Goal: Navigation & Orientation: Find specific page/section

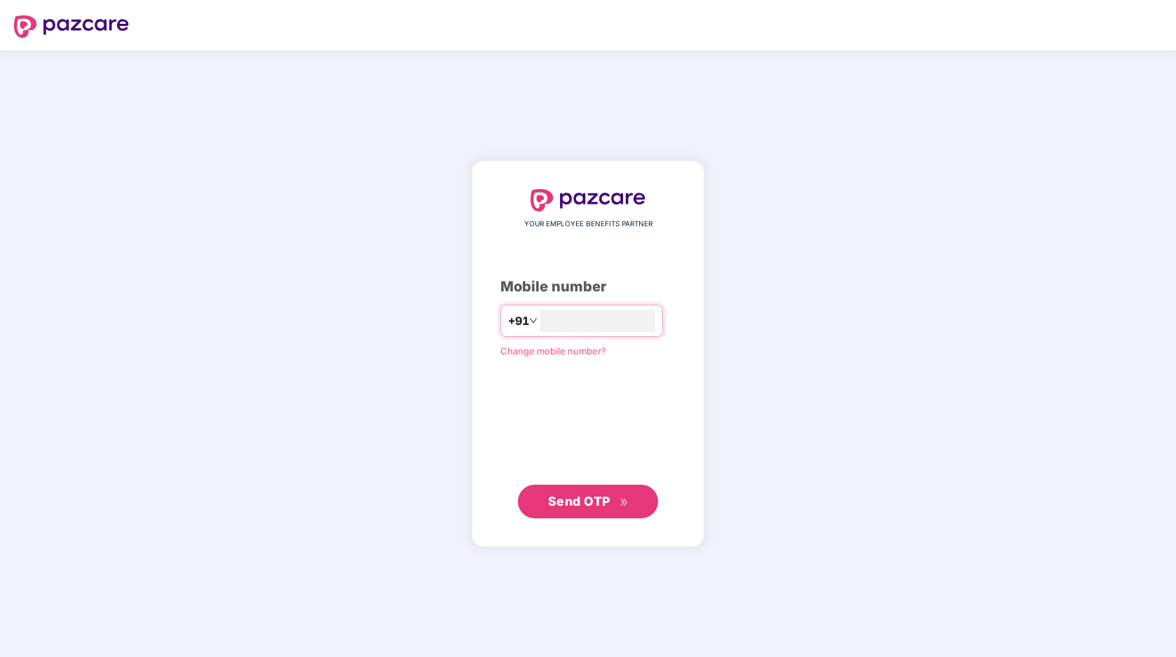
type input "**********"
click at [638, 502] on button "Send OTP" at bounding box center [588, 501] width 140 height 34
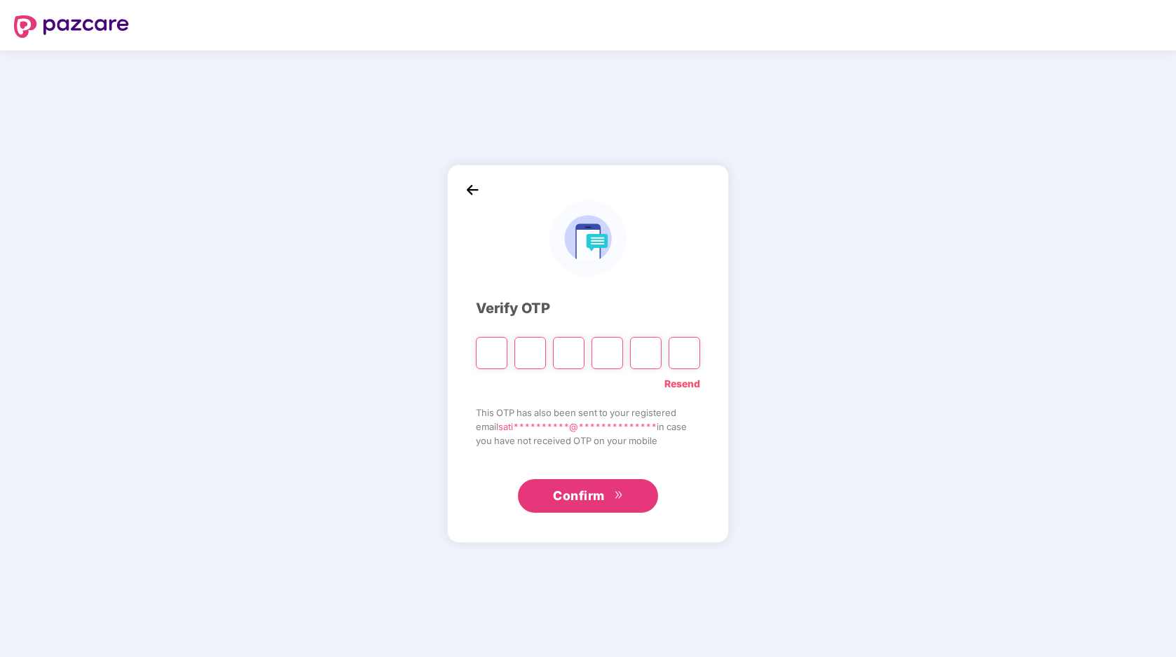
type input "*"
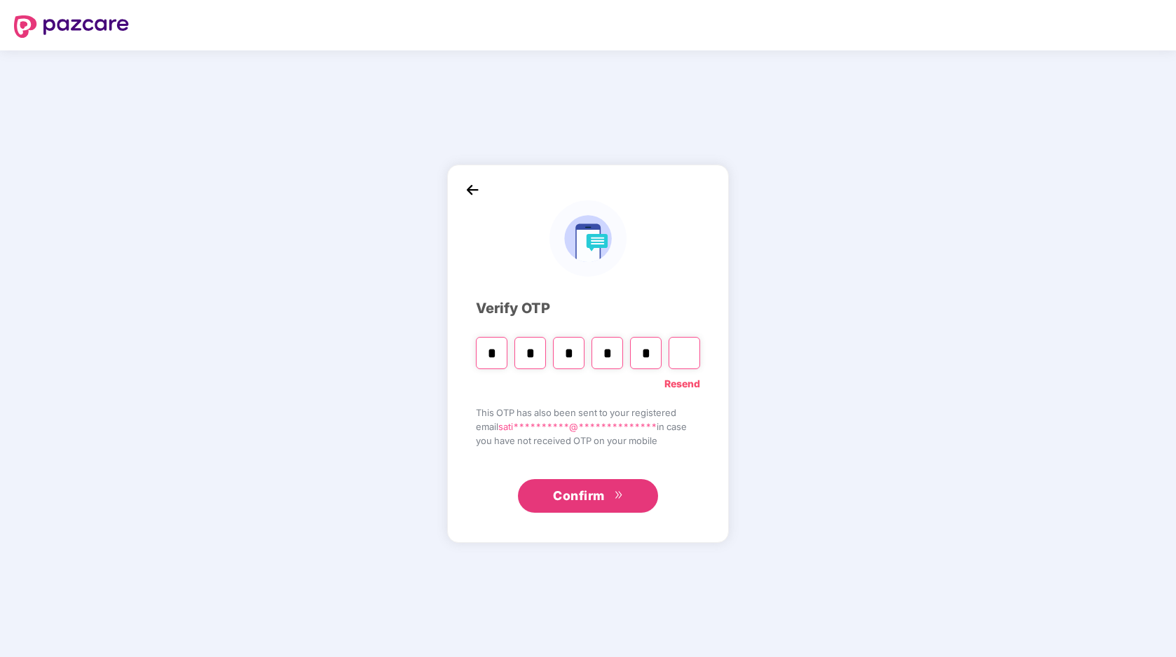
type input "*"
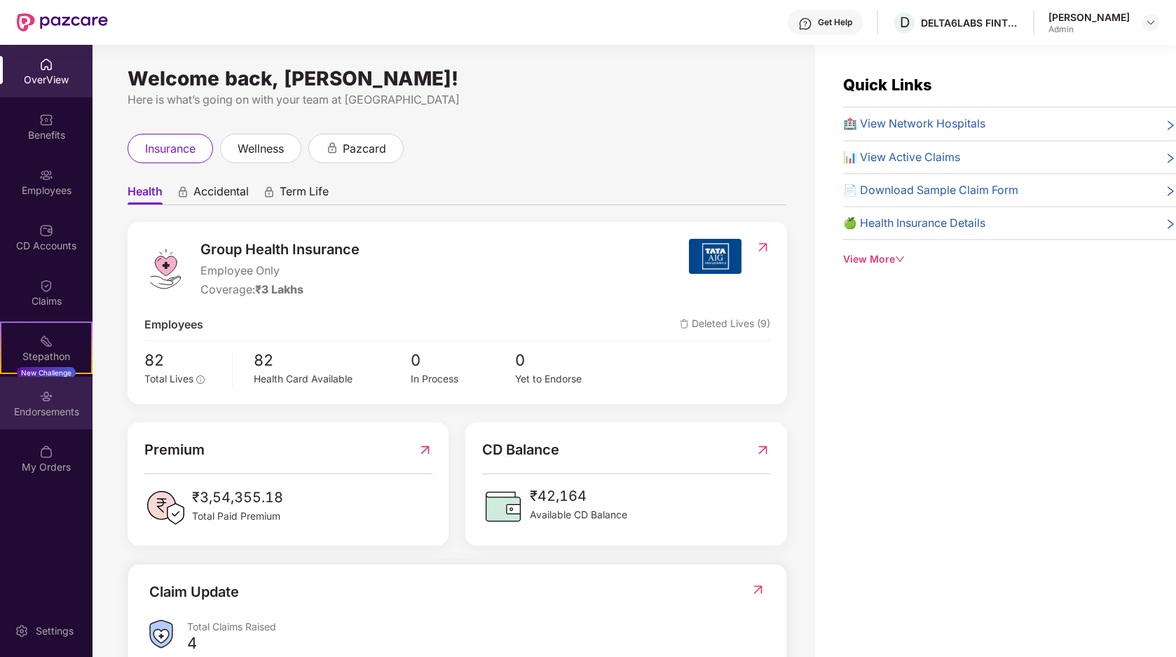
click at [36, 387] on div "Endorsements" at bounding box center [46, 403] width 92 height 53
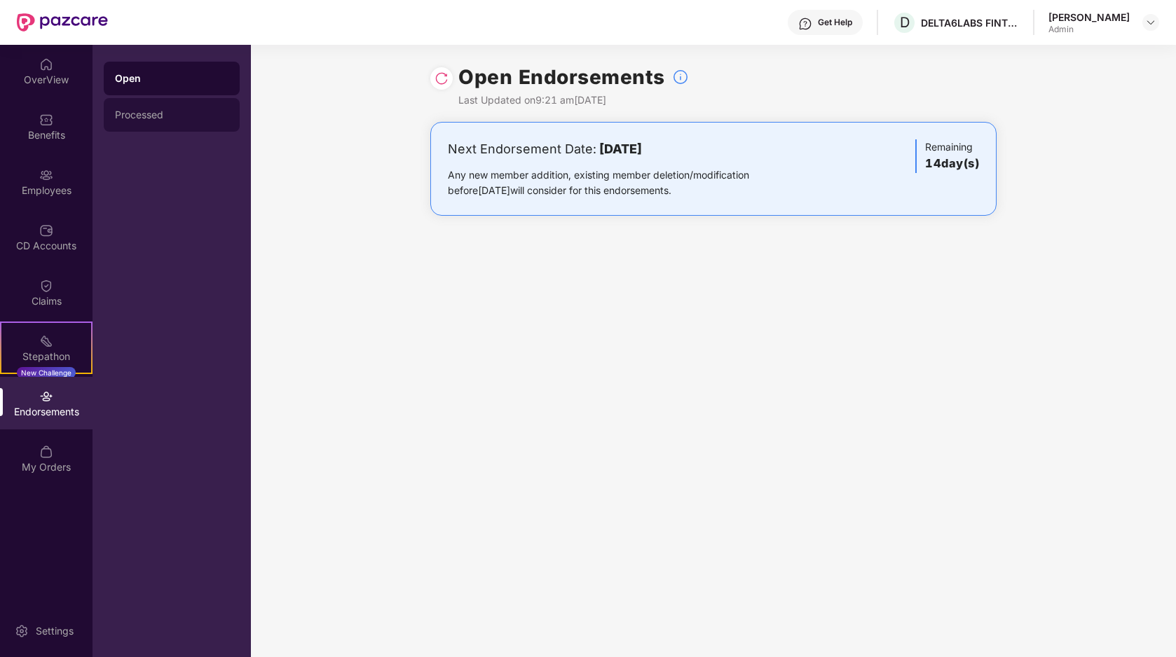
click at [137, 118] on div "Processed" at bounding box center [171, 114] width 113 height 11
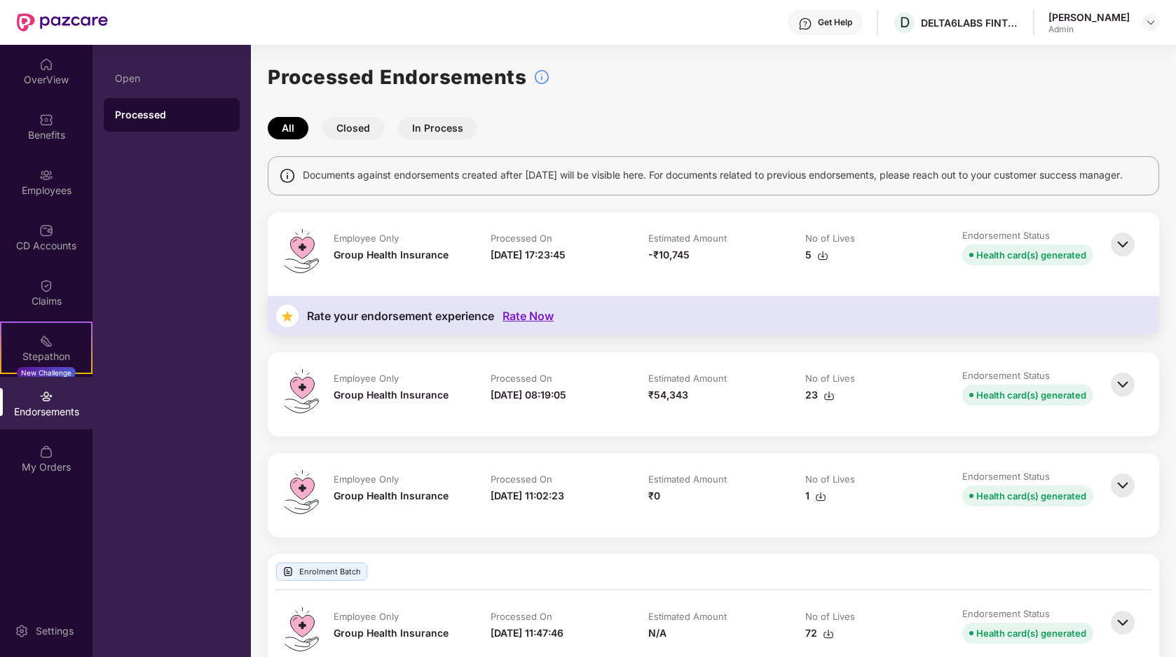
click at [354, 126] on button "Closed" at bounding box center [353, 128] width 62 height 22
